Goal: Information Seeking & Learning: Learn about a topic

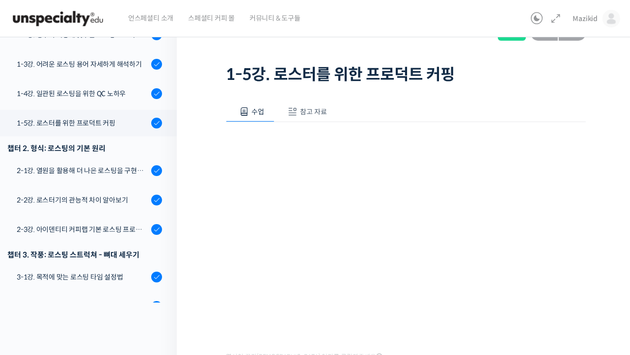
scroll to position [47, 0]
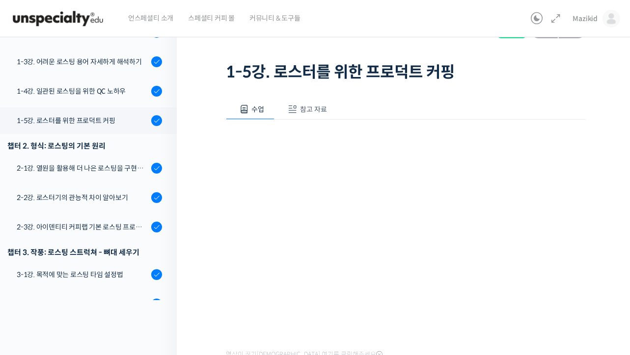
click at [383, 137] on div "영상이 끊기[DEMOGRAPHIC_DATA] 여기를 클릭해주세요" at bounding box center [406, 241] width 360 height 242
click at [116, 160] on link "2-1강. 열원을 활용해 더 나은 로스팅을 구현하는 방법" at bounding box center [86, 168] width 182 height 27
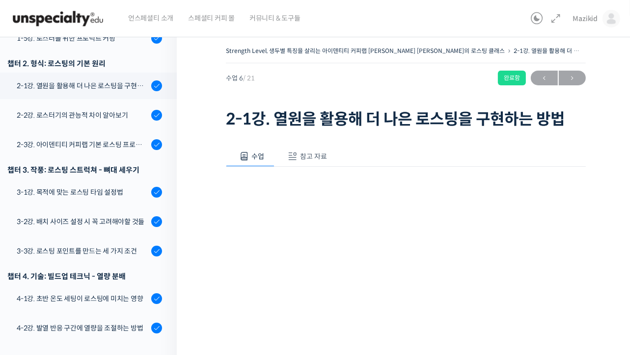
scroll to position [305, 0]
